Goal: Navigation & Orientation: Find specific page/section

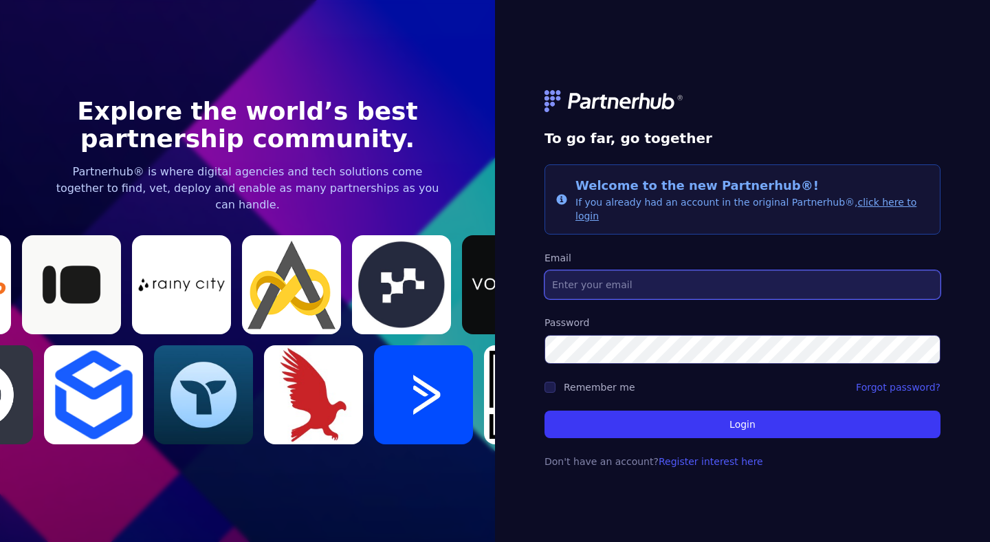
click at [600, 283] on input "Email" at bounding box center [743, 284] width 396 height 29
type input "[EMAIL_ADDRESS][DOMAIN_NAME]"
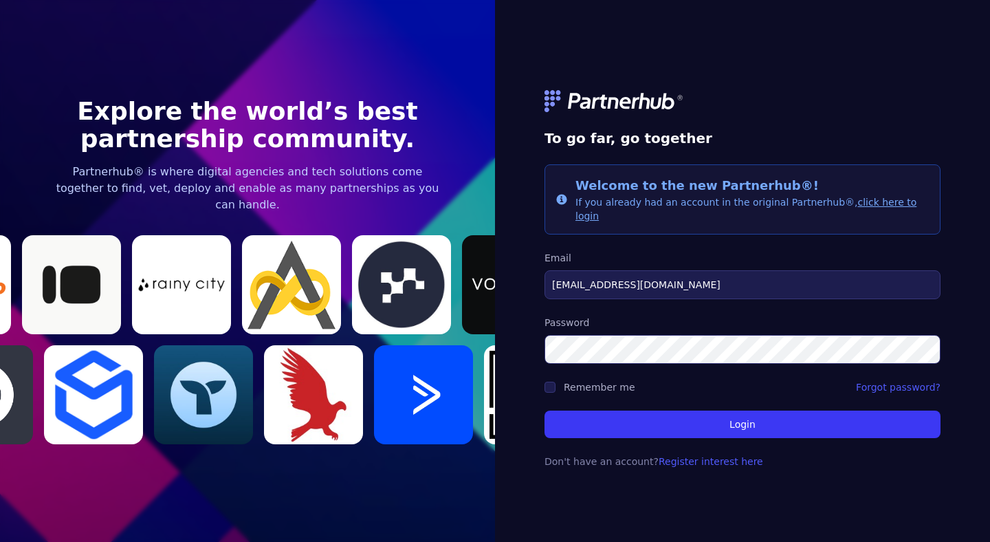
click at [556, 380] on div "Remember me" at bounding box center [590, 387] width 91 height 14
click at [543, 389] on div "To go far, go together Info Welcome to the new Partnerhub®! If you already had …" at bounding box center [742, 271] width 495 height 542
click at [547, 387] on form "To go far, go together Info Welcome to the new Partnerhub®! If you already had …" at bounding box center [743, 271] width 396 height 428
click at [551, 387] on form "To go far, go together Info Welcome to the new Partnerhub®! If you already had …" at bounding box center [743, 271] width 396 height 428
click at [551, 385] on input "Remember me" at bounding box center [550, 387] width 11 height 11
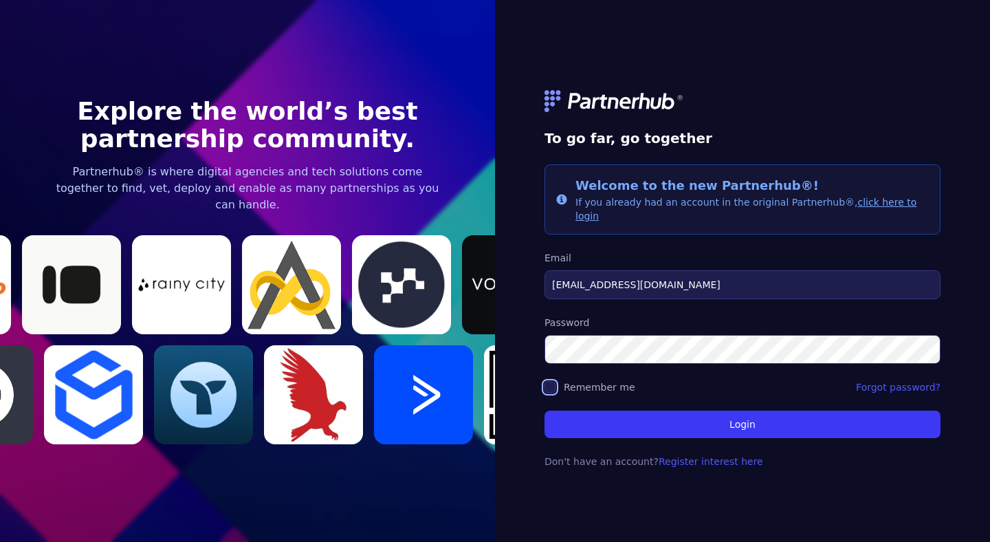
checkbox input "true"
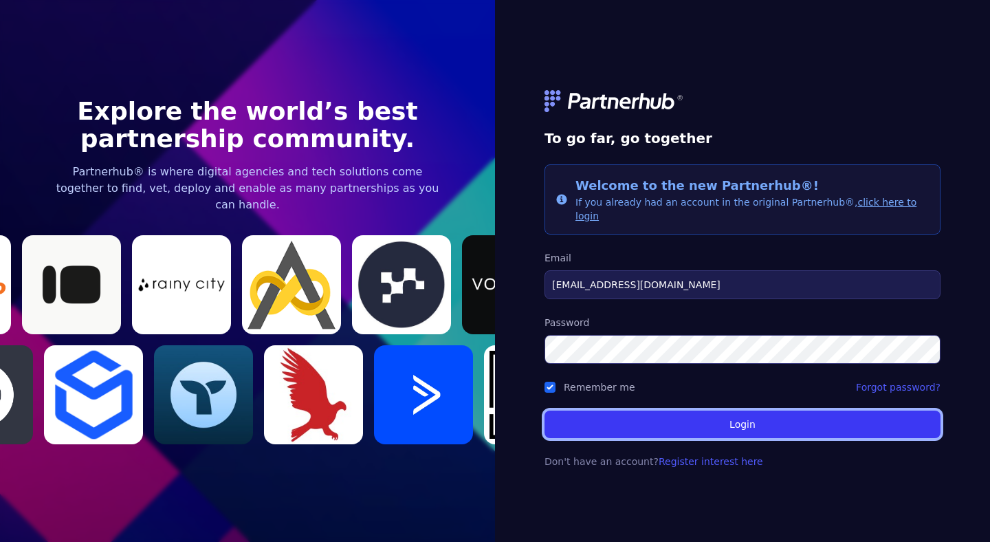
click at [570, 417] on button "Login" at bounding box center [743, 424] width 396 height 28
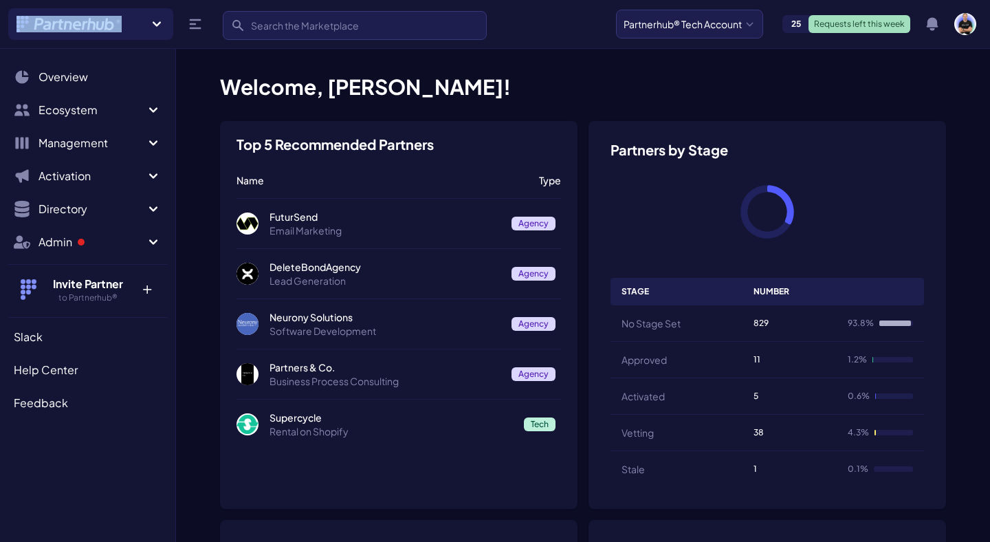
click at [113, 32] on div "Join a new Hub? Create your own Hub ›" at bounding box center [90, 24] width 165 height 32
click at [168, 31] on div "Join a new Hub? Create your own Hub ›" at bounding box center [90, 24] width 165 height 32
click at [158, 23] on icon at bounding box center [157, 23] width 8 height 5
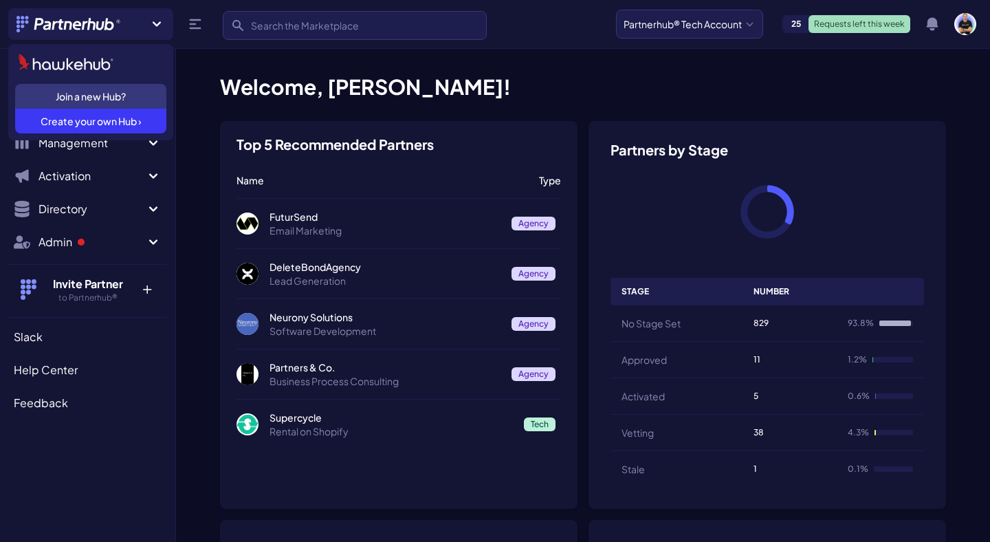
click at [109, 65] on img at bounding box center [66, 62] width 96 height 17
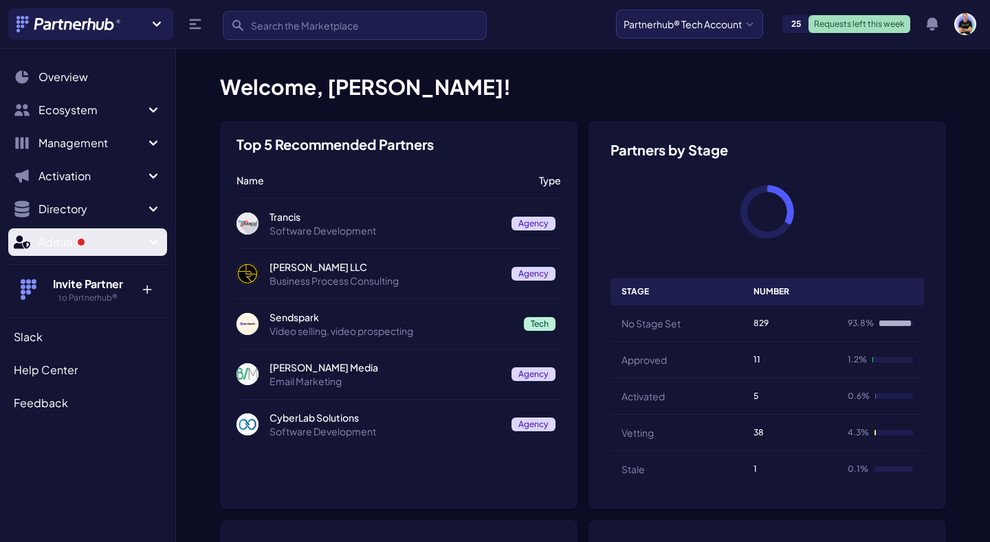
click at [144, 240] on span "Admin" at bounding box center [92, 242] width 107 height 17
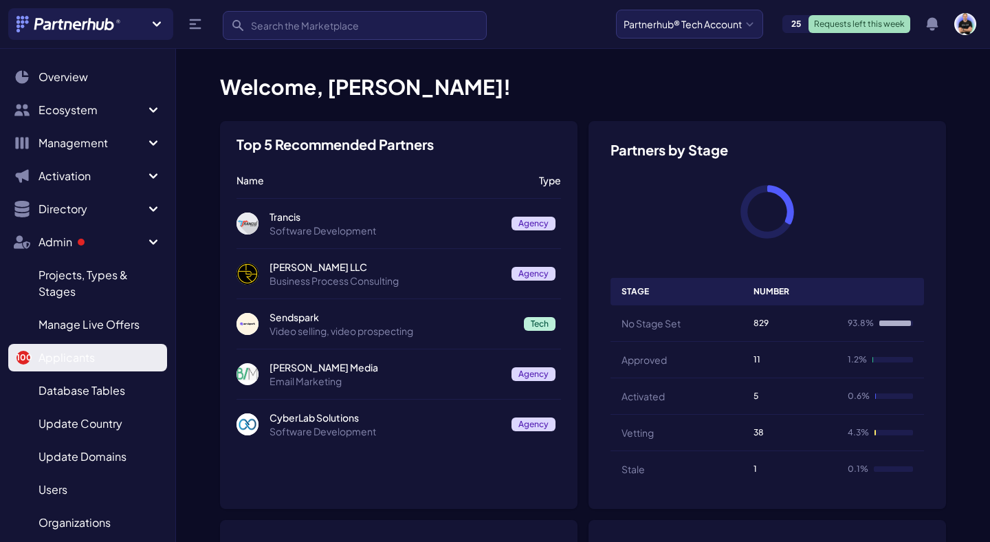
click at [83, 365] on span "Applicants" at bounding box center [67, 357] width 56 height 17
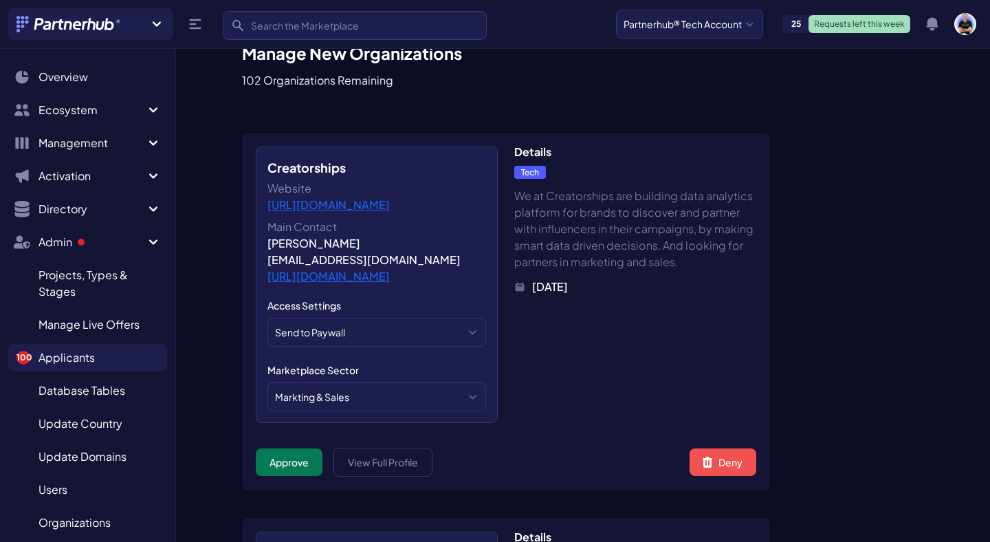
scroll to position [42, 0]
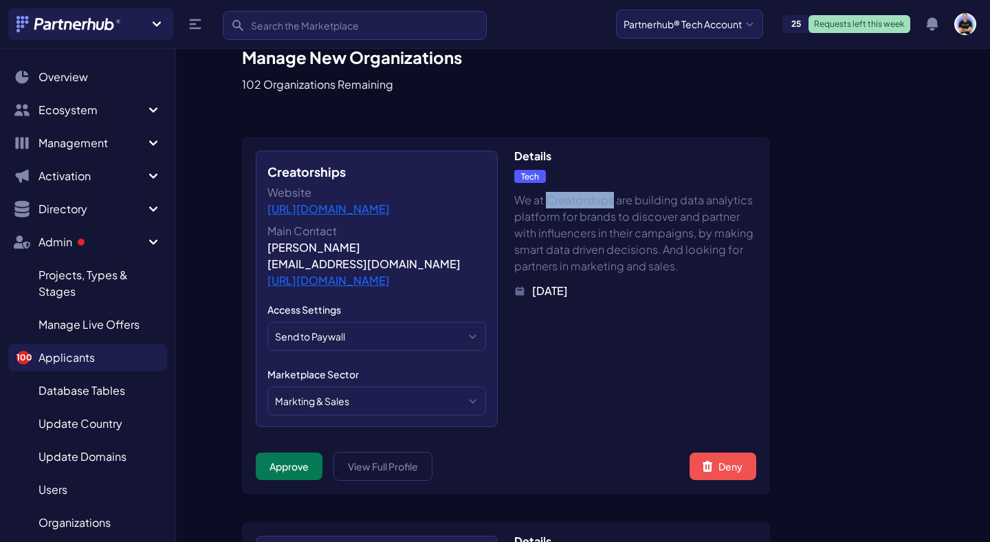
drag, startPoint x: 547, startPoint y: 202, endPoint x: 685, endPoint y: 205, distance: 138.2
click at [685, 205] on dd "We at Creatorships are building data analytics platform for brands to discover …" at bounding box center [635, 233] width 242 height 83
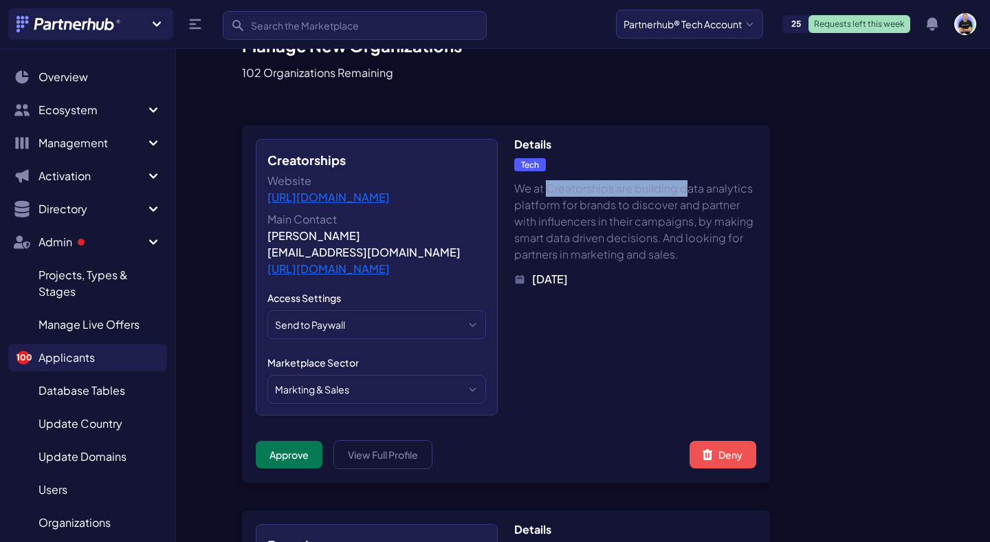
scroll to position [55, 0]
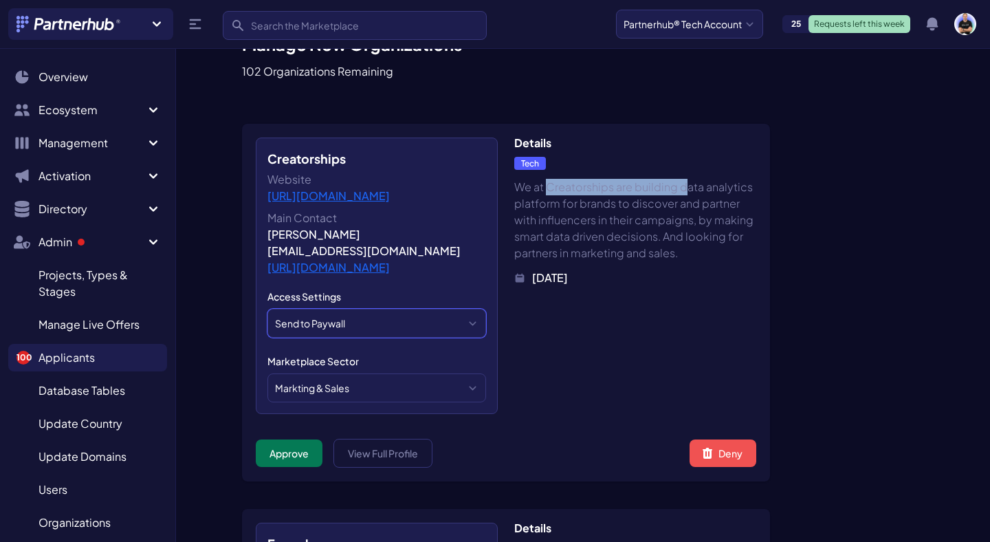
click at [317, 338] on select "Send to Paywall Bypass Paywall" at bounding box center [376, 323] width 219 height 29
select select "bypass_paywall"
click at [267, 325] on select "Send to Paywall Bypass Paywall" at bounding box center [376, 323] width 219 height 29
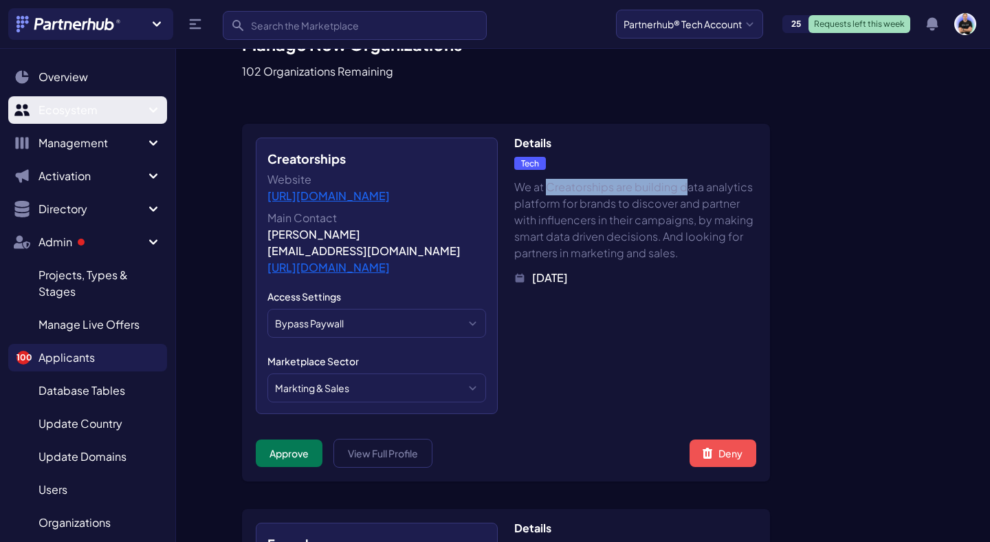
click at [65, 119] on button "Ecosystem" at bounding box center [87, 110] width 159 height 28
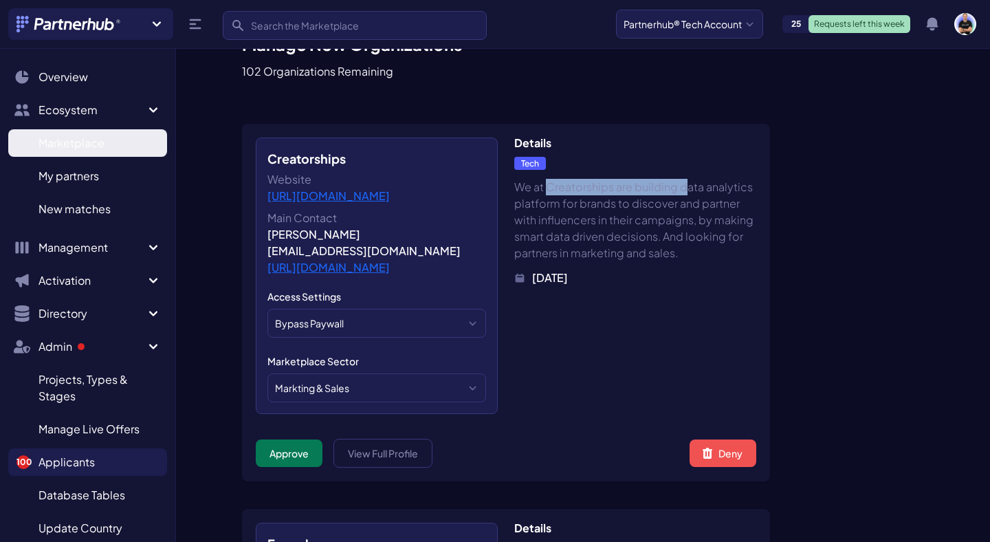
click at [55, 153] on link "Marketplace M" at bounding box center [87, 143] width 159 height 28
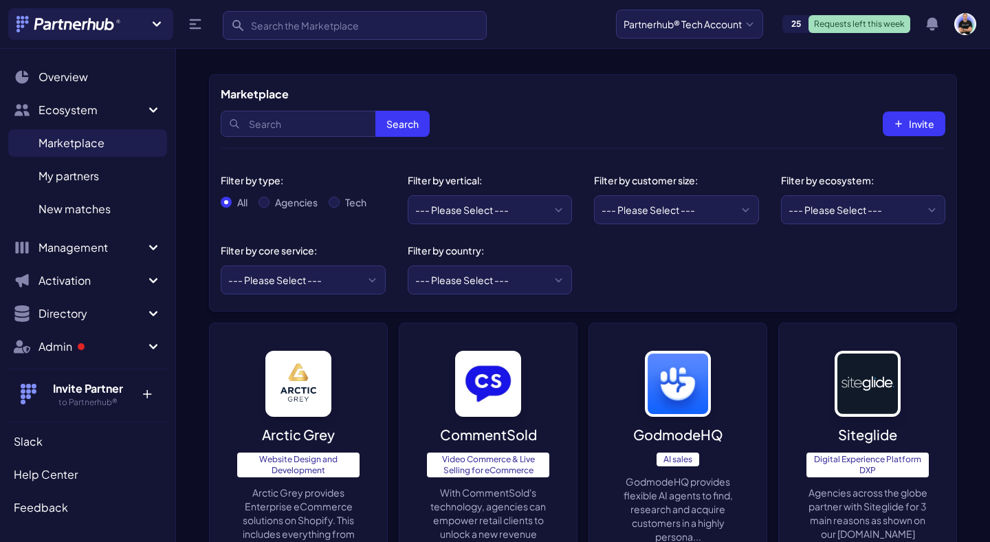
click at [281, 200] on label "Agencies" at bounding box center [296, 202] width 43 height 14
click at [270, 200] on input "Agencies" at bounding box center [264, 202] width 11 height 11
radio input "true"
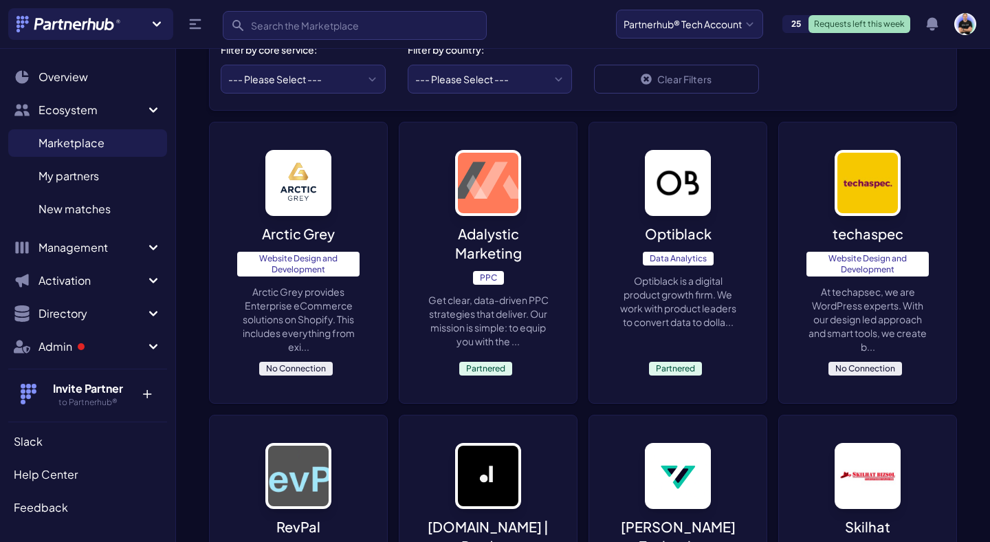
scroll to position [225, 0]
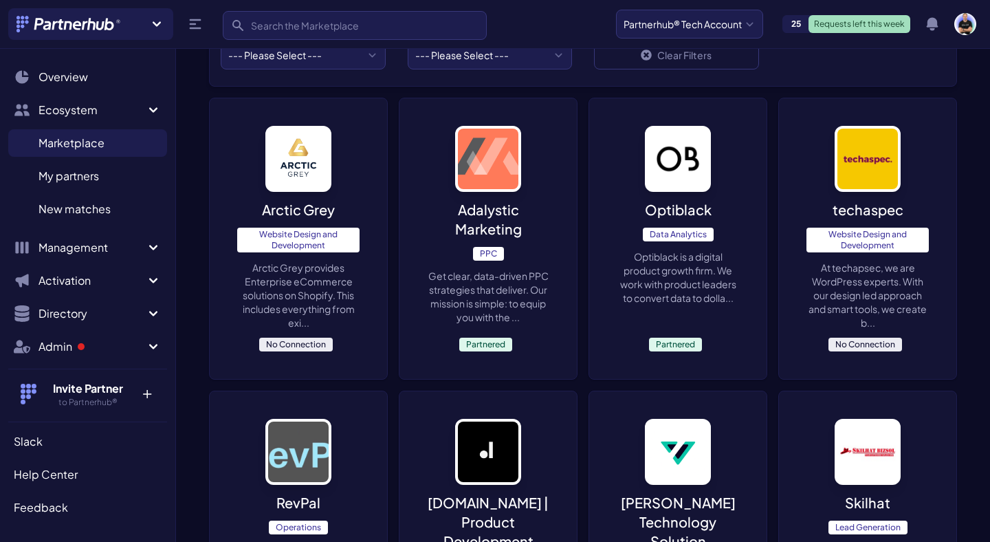
click at [369, 255] on div "Arctic Grey Website Design and Development Arctic Grey provides Enterprise eCom…" at bounding box center [298, 238] width 177 height 281
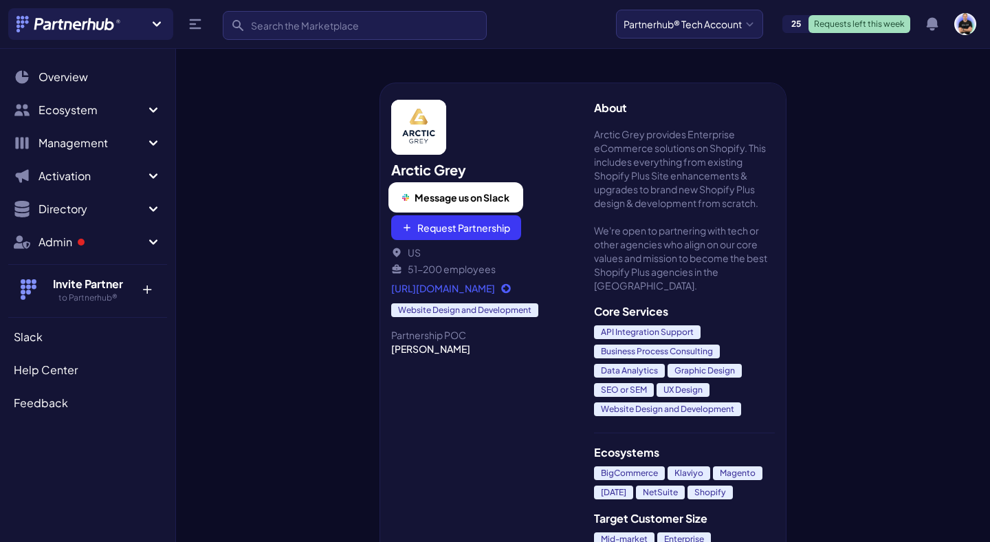
click at [492, 203] on span "Message us on Slack" at bounding box center [462, 197] width 95 height 14
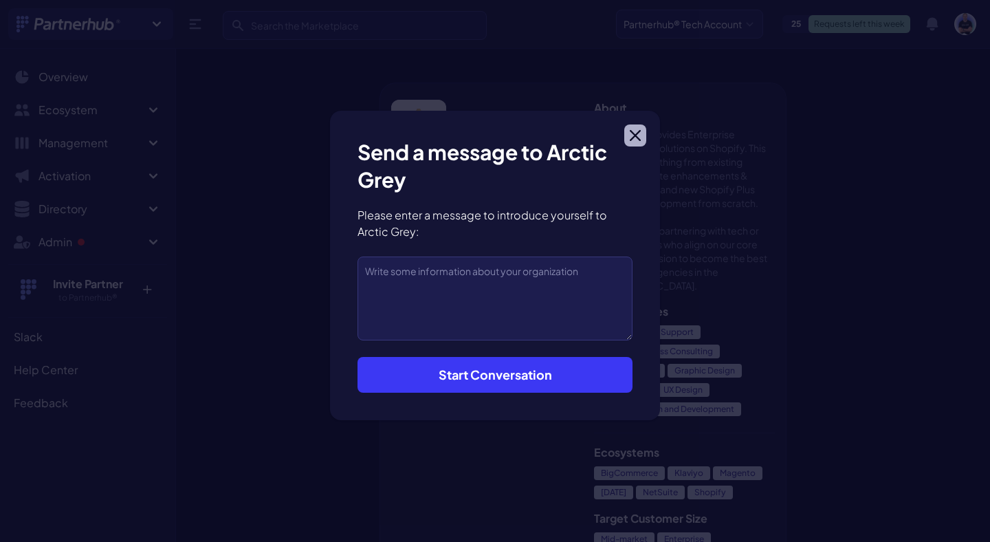
click at [637, 141] on button "Close modal" at bounding box center [635, 135] width 22 height 22
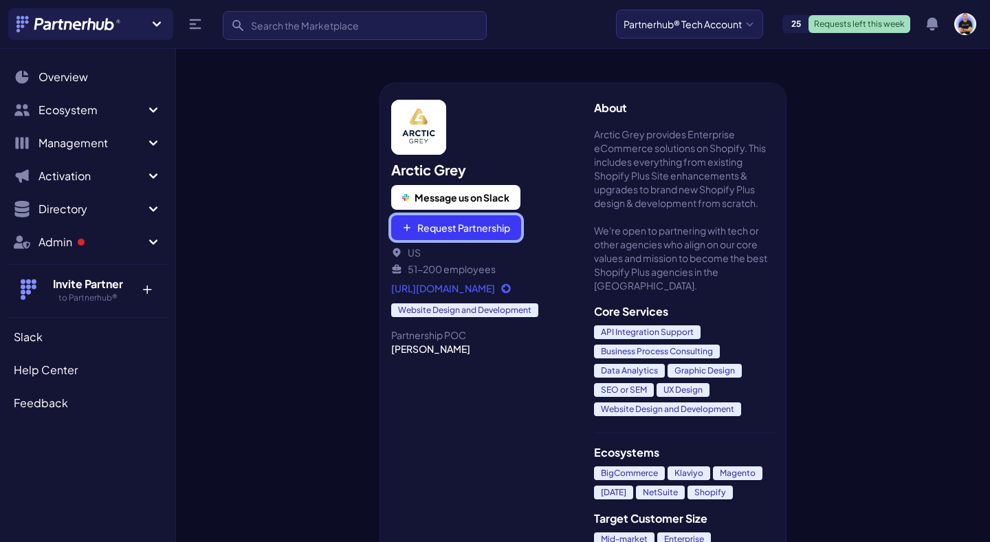
click at [453, 235] on button "Request Partnership" at bounding box center [456, 227] width 130 height 25
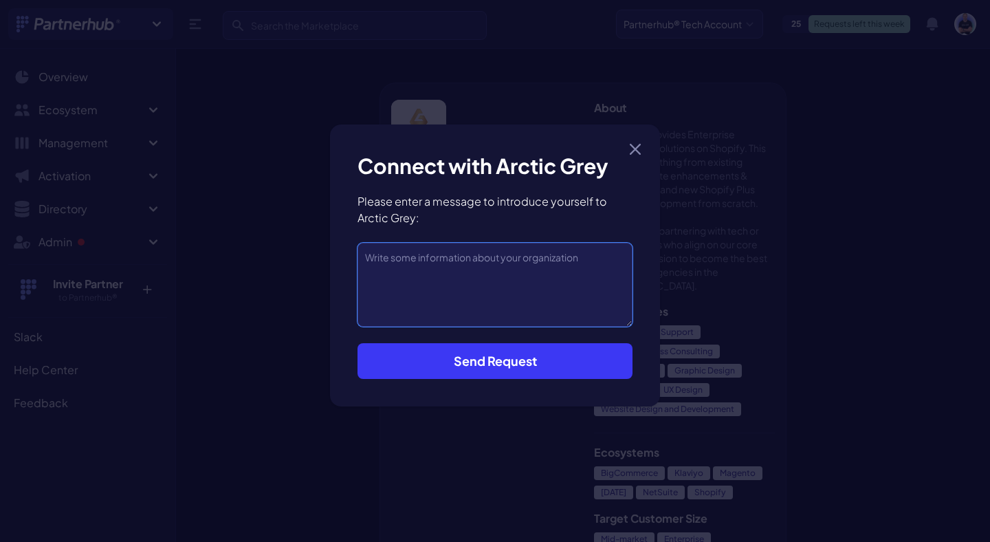
click at [413, 301] on textarea at bounding box center [495, 285] width 275 height 84
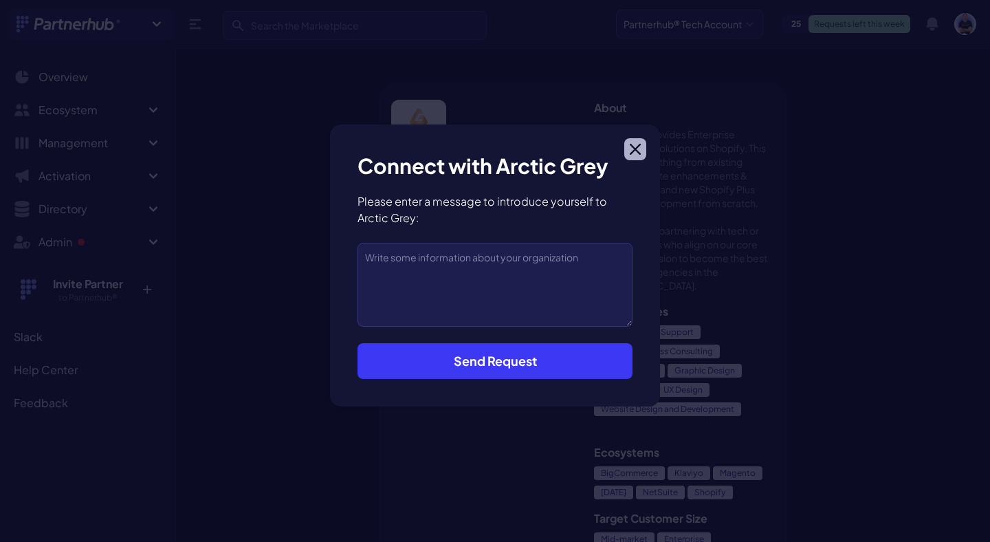
click at [635, 146] on icon "button" at bounding box center [635, 149] width 11 height 11
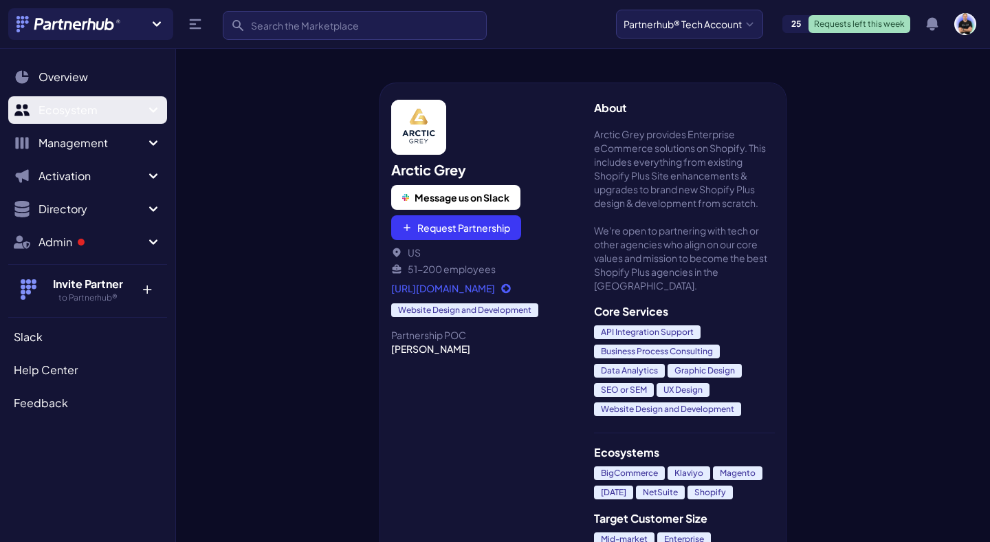
click at [95, 105] on span "Ecosystem" at bounding box center [92, 110] width 107 height 17
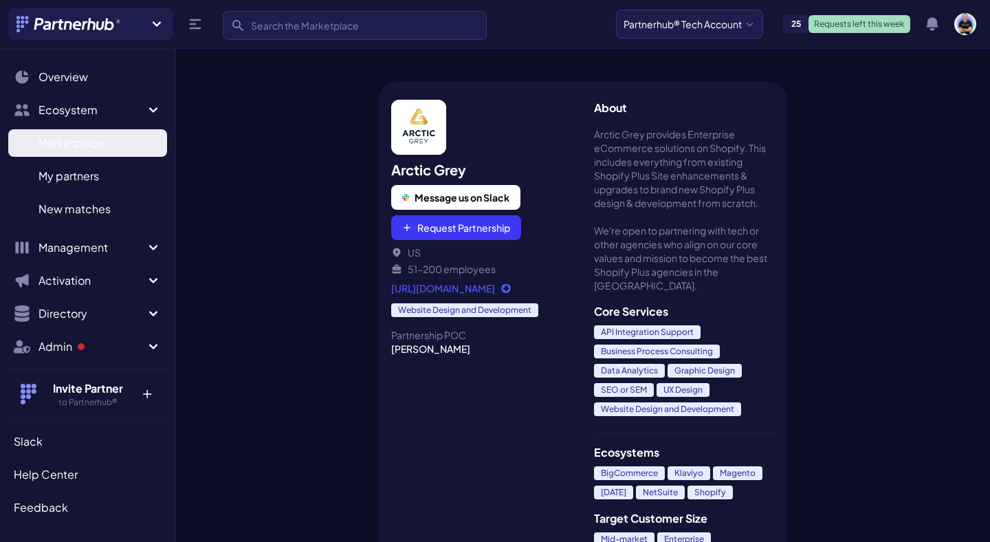
click at [93, 142] on span "Marketplace" at bounding box center [72, 143] width 66 height 17
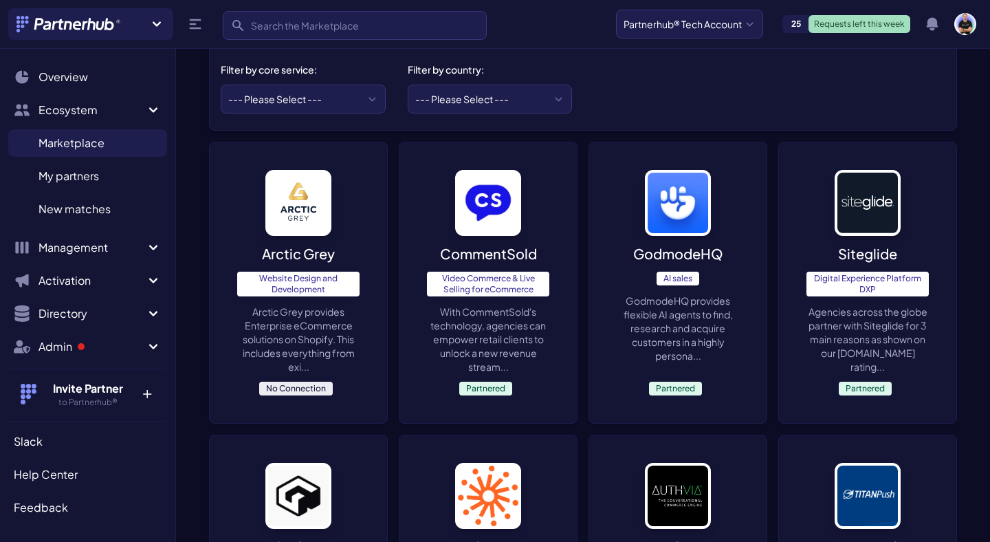
scroll to position [180, 0]
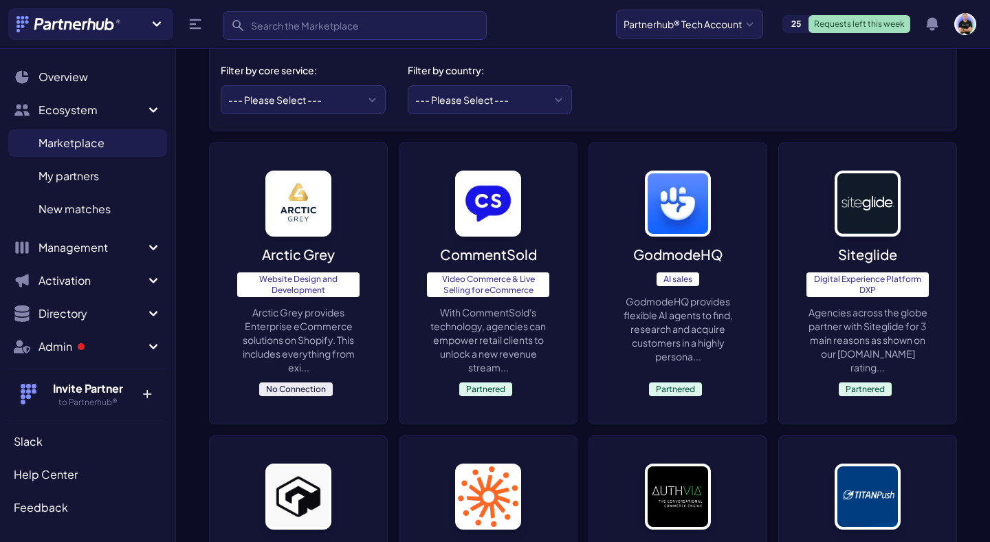
click at [538, 210] on div "CommentSold Video Commerce & Live Selling for eCommerce With CommentSold's tech…" at bounding box center [487, 283] width 177 height 281
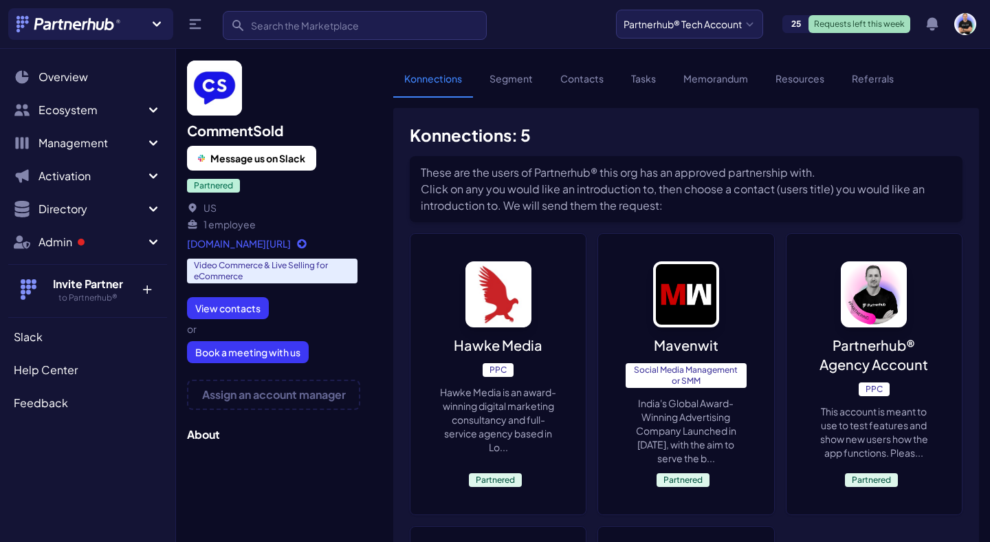
click at [584, 76] on link "Contacts" at bounding box center [581, 85] width 65 height 26
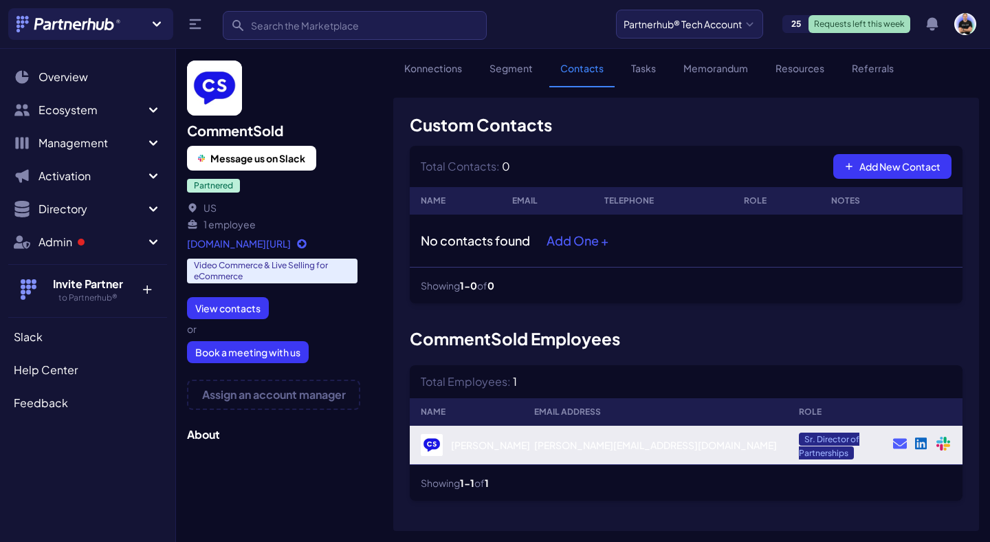
scroll to position [10, 0]
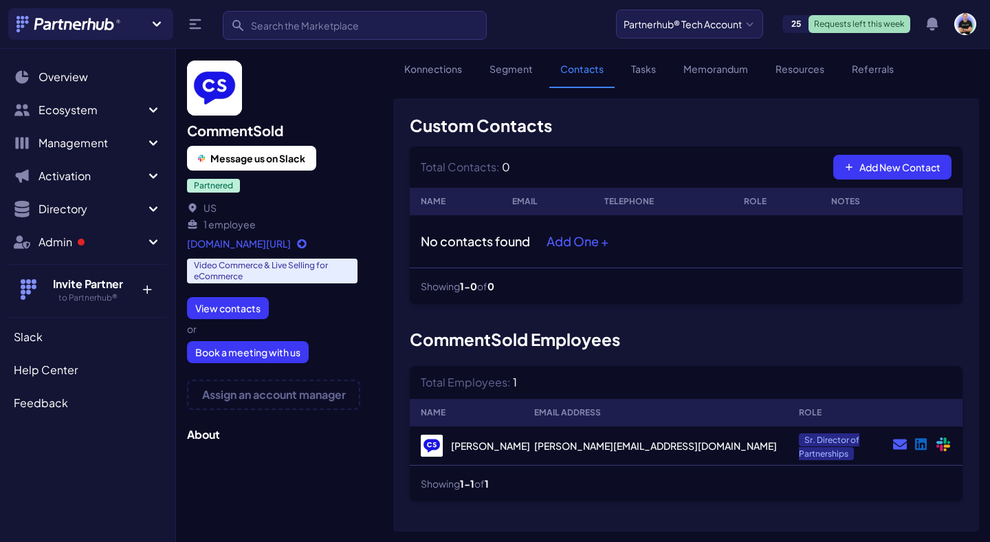
click at [83, 21] on img at bounding box center [69, 24] width 105 height 17
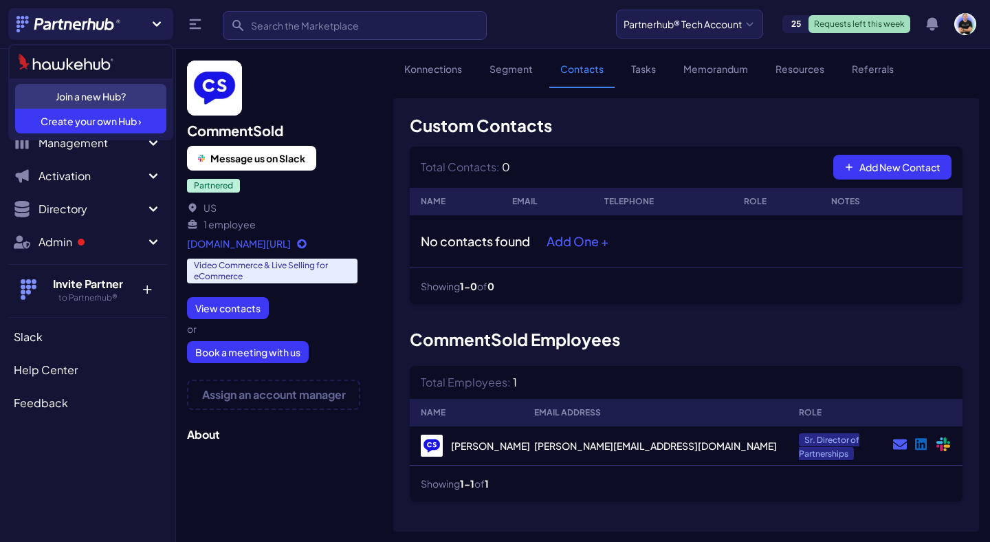
click at [63, 76] on link at bounding box center [91, 61] width 162 height 33
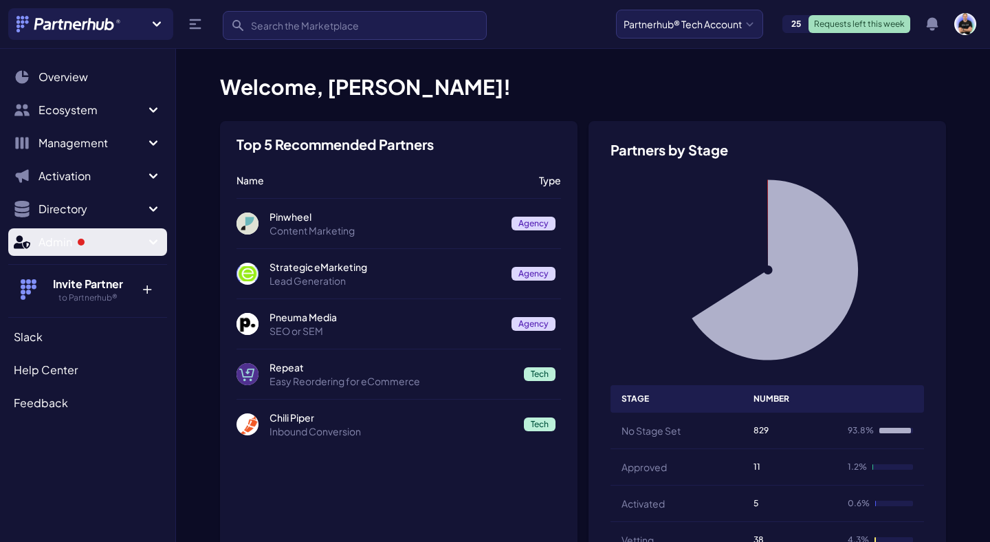
click at [59, 242] on span "Admin" at bounding box center [92, 242] width 107 height 17
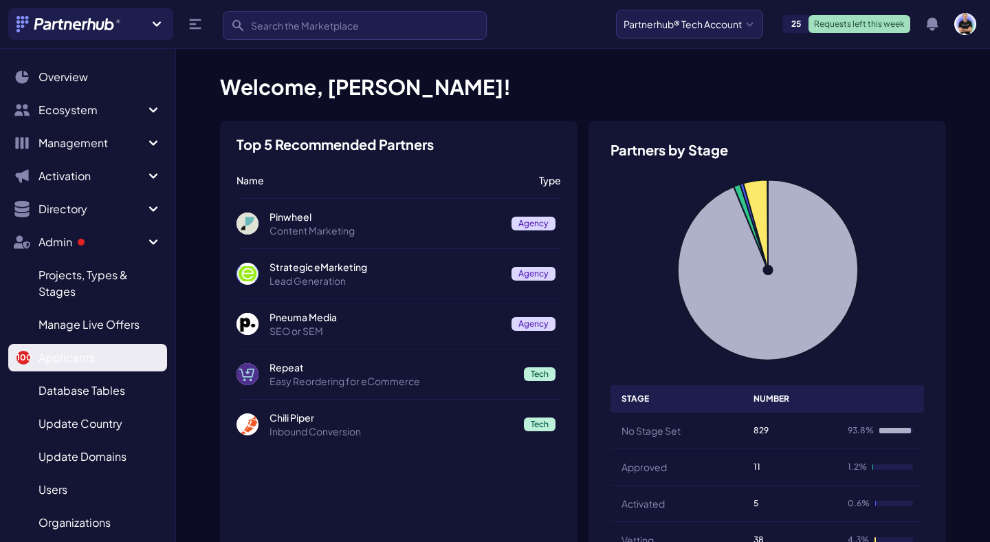
click at [51, 361] on span "Applicants" at bounding box center [67, 357] width 56 height 17
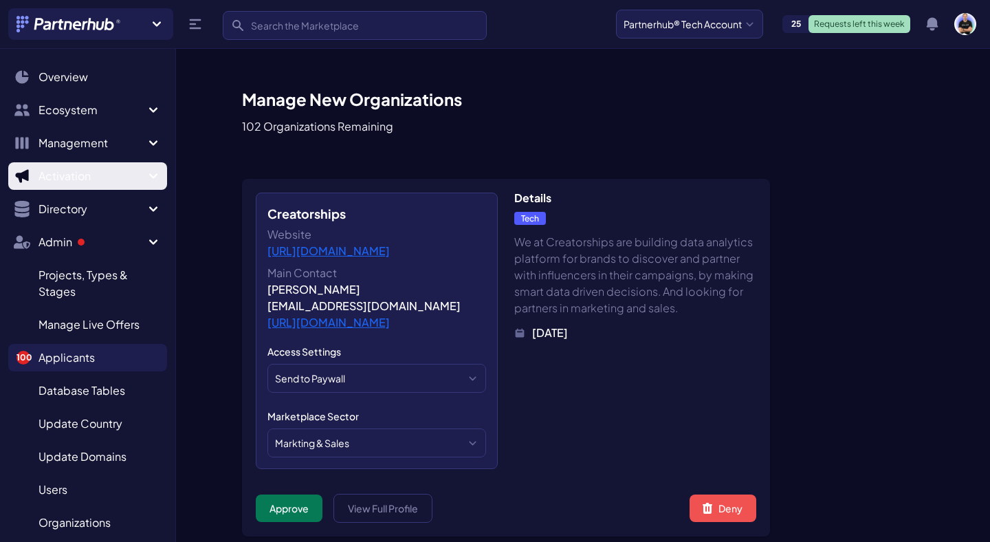
click at [78, 176] on span "Activation" at bounding box center [92, 176] width 107 height 17
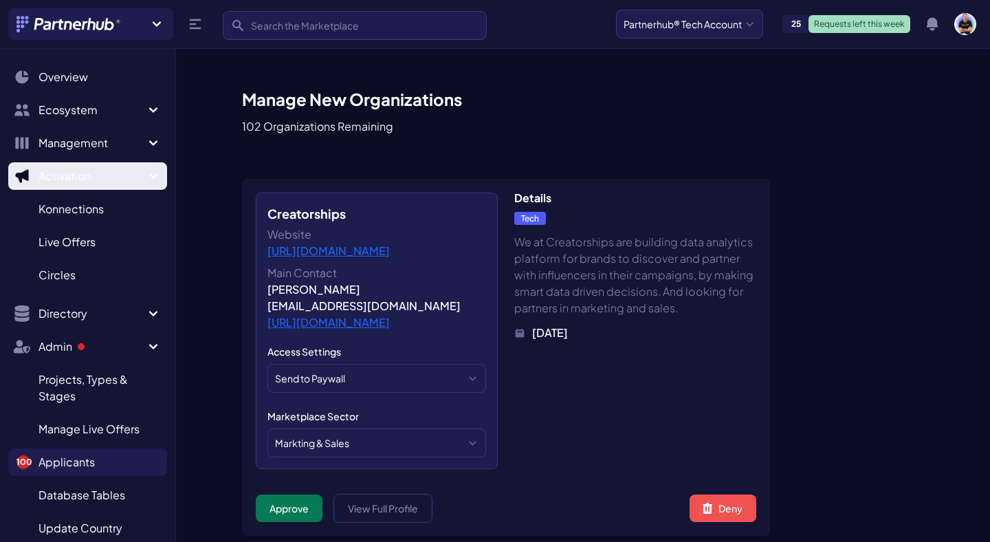
click at [78, 176] on span "Activation" at bounding box center [92, 176] width 107 height 17
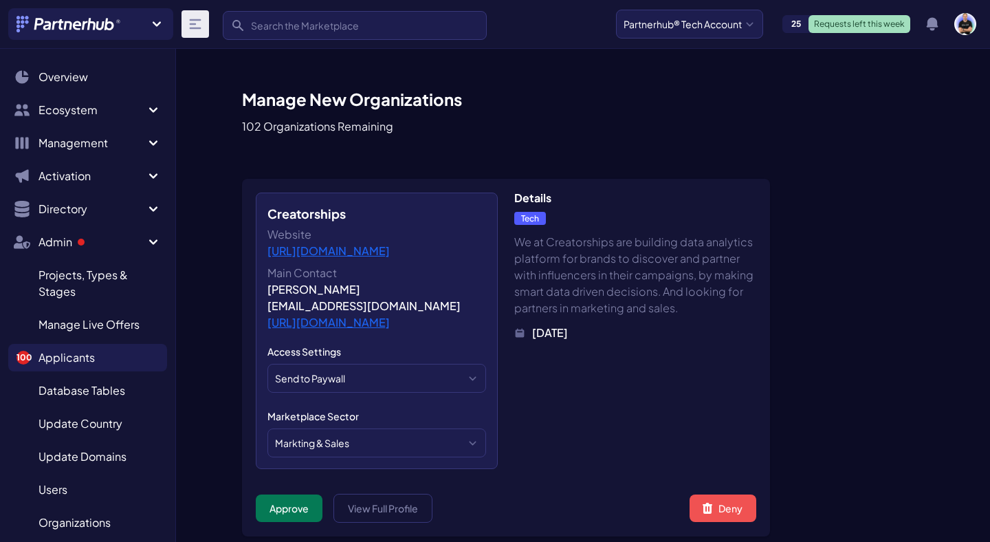
click at [188, 25] on icon at bounding box center [195, 24] width 17 height 17
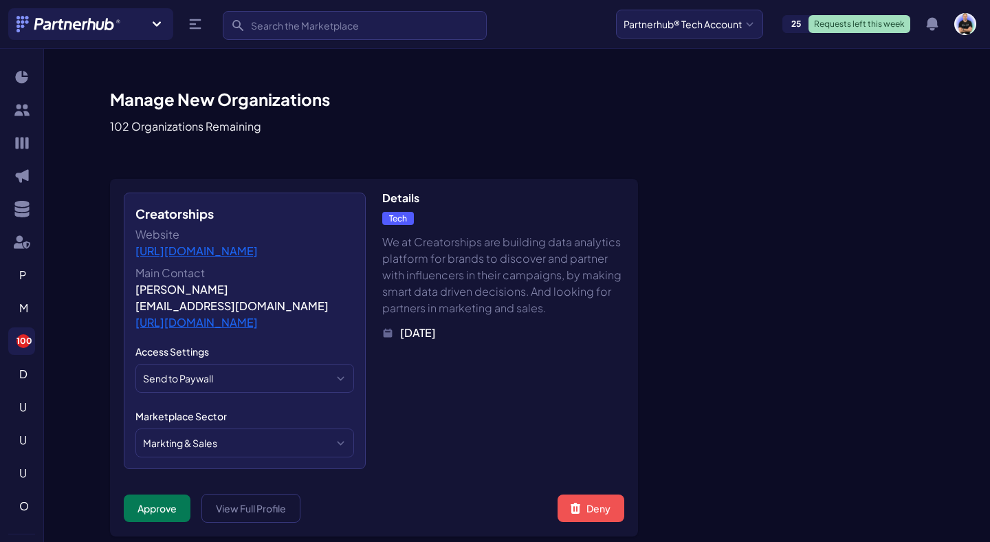
click at [160, 23] on icon at bounding box center [157, 23] width 8 height 5
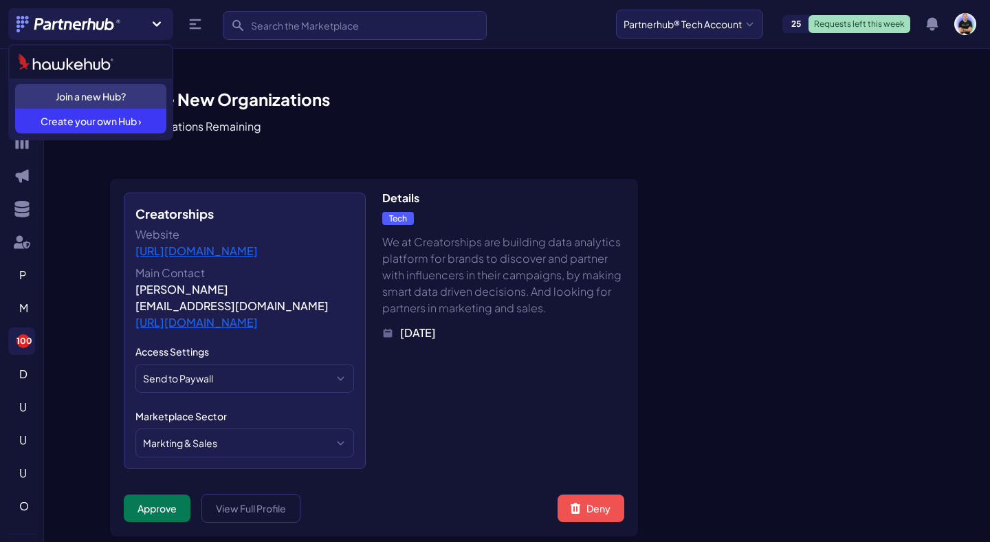
click at [125, 58] on link at bounding box center [91, 61] width 162 height 33
